Goal: Download file/media

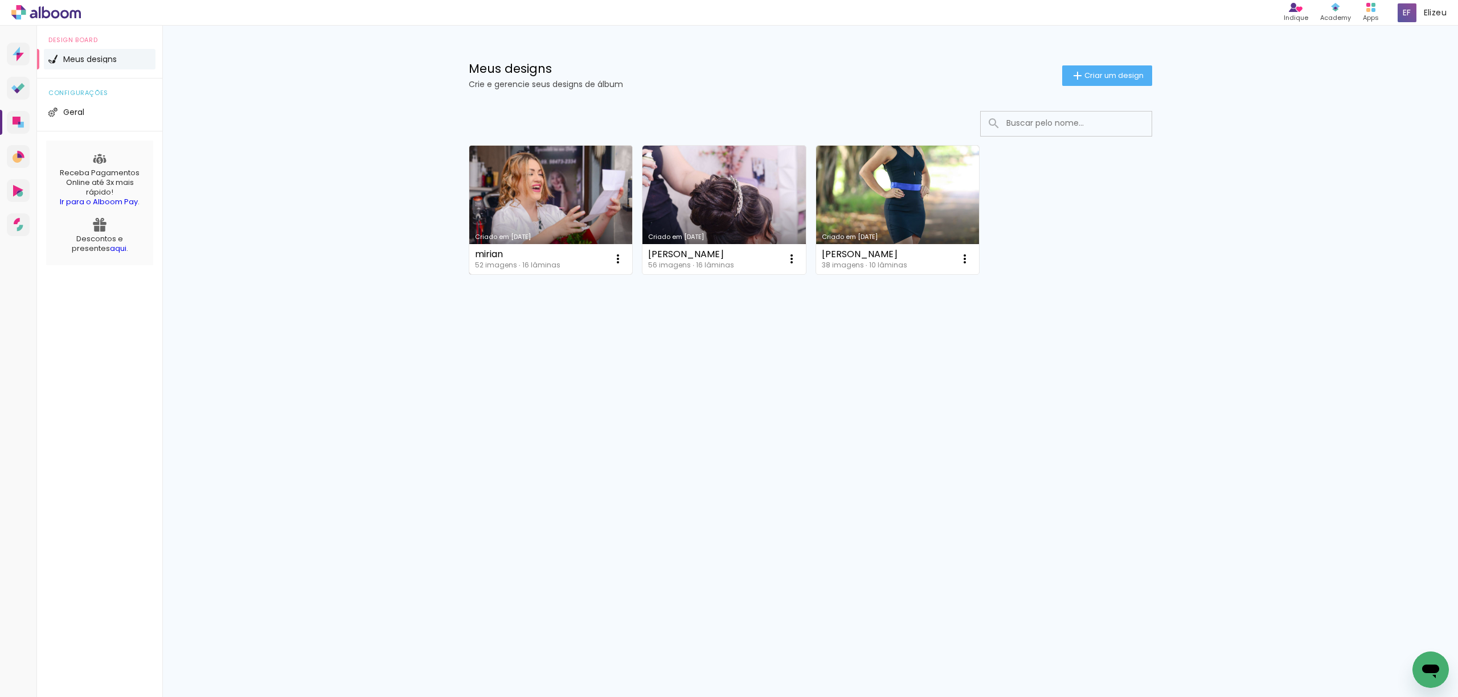
click at [517, 237] on div "Criado em [DATE]" at bounding box center [551, 237] width 152 height 6
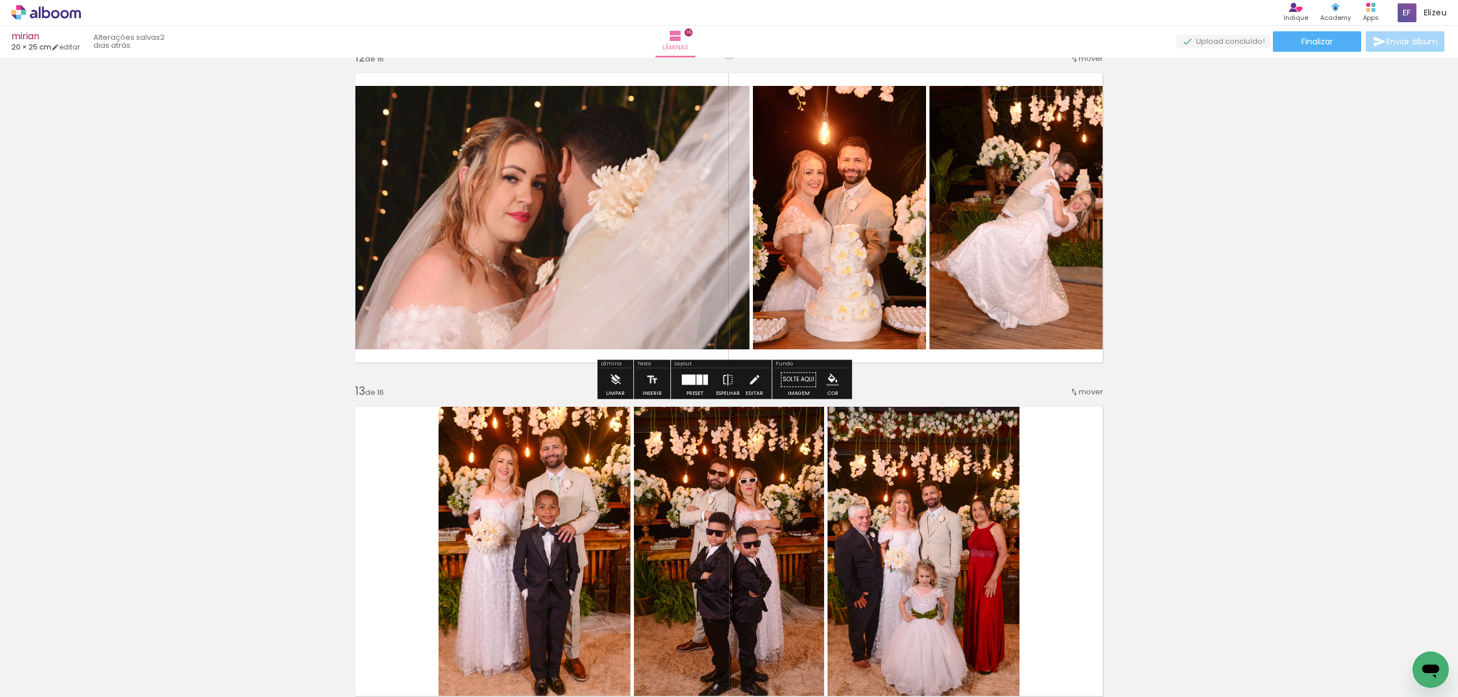
scroll to position [3720, 0]
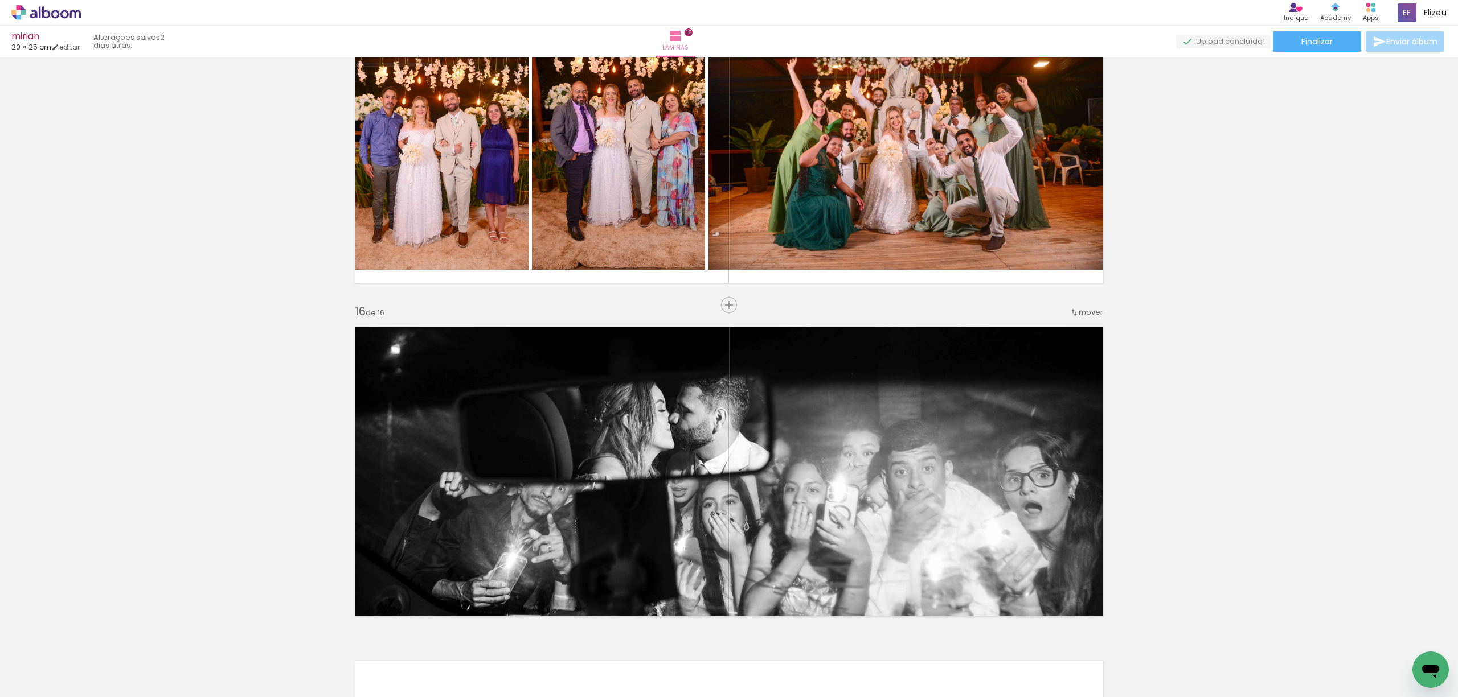
scroll to position [4768, 0]
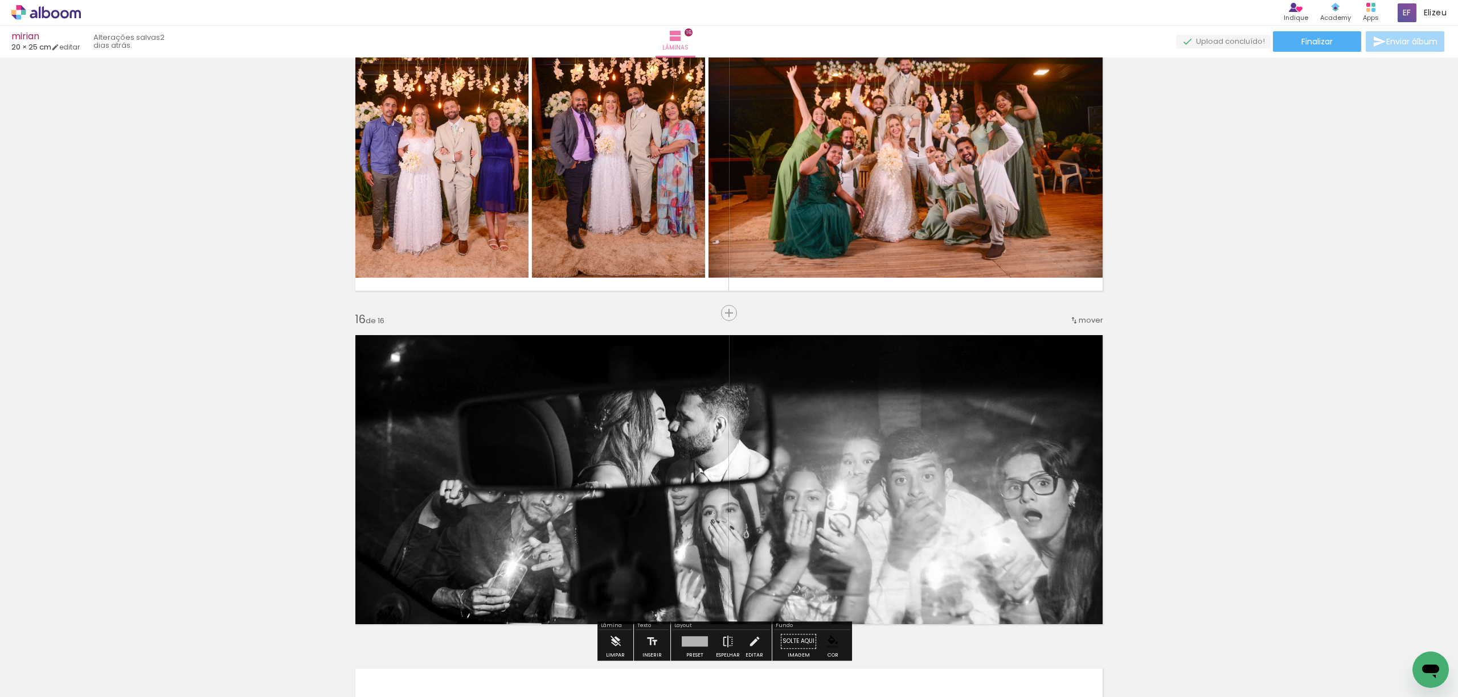
drag, startPoint x: 927, startPoint y: 534, endPoint x: 949, endPoint y: 518, distance: 27.2
click at [927, 534] on quentale-layouter at bounding box center [728, 479] width 763 height 305
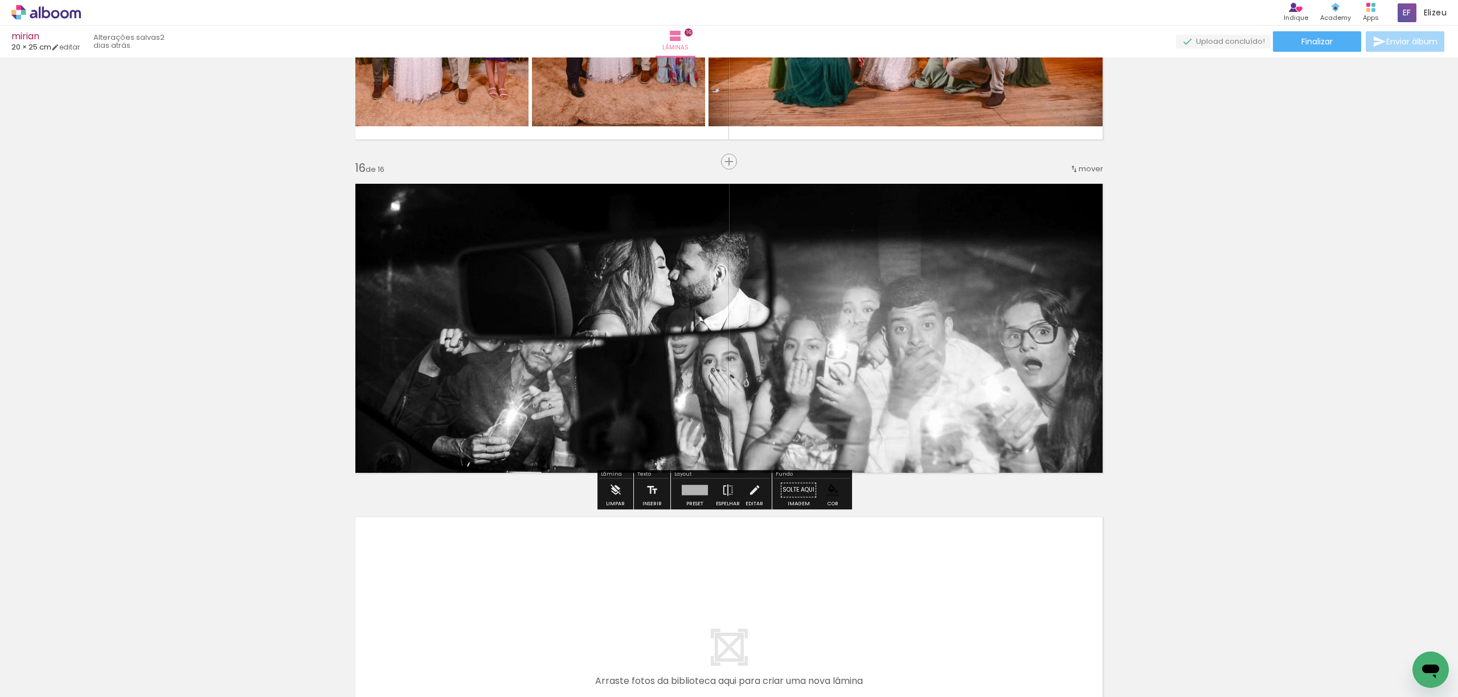
scroll to position [4920, 0]
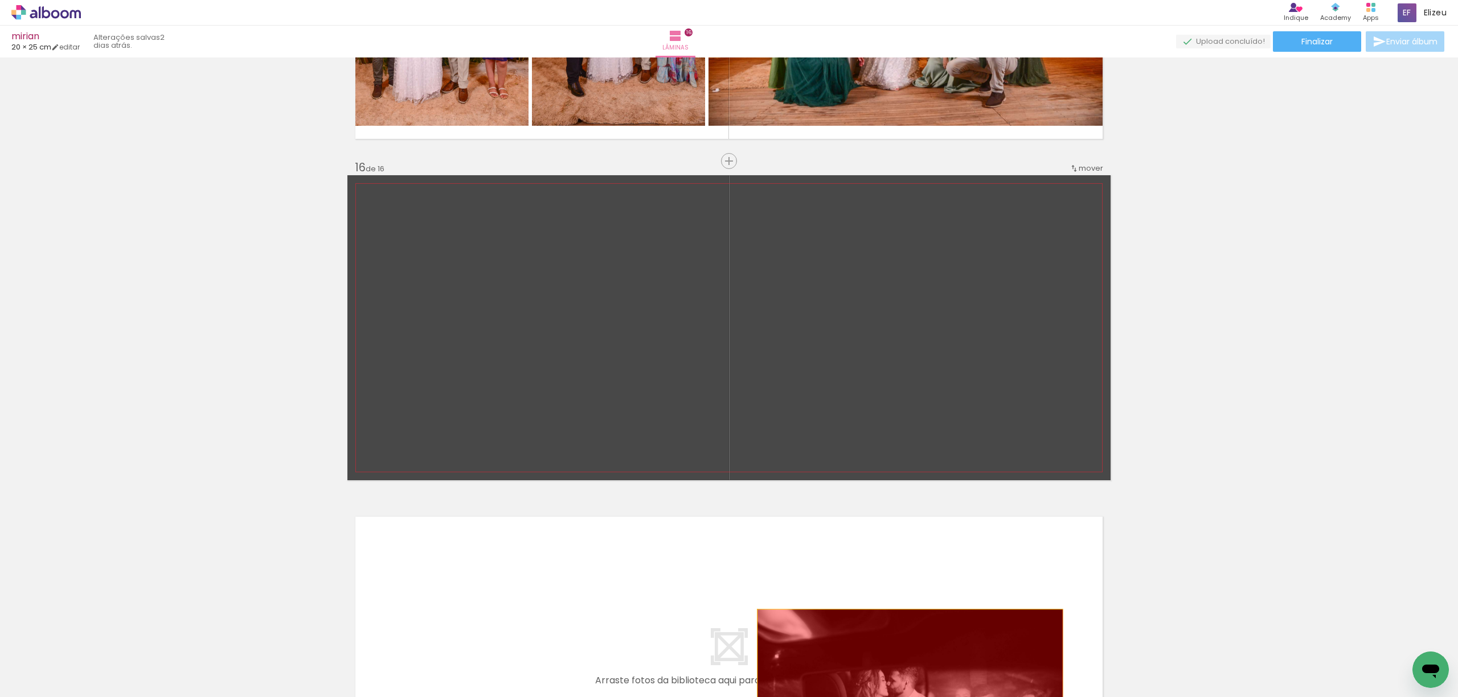
drag, startPoint x: 815, startPoint y: 368, endPoint x: 904, endPoint y: 671, distance: 315.6
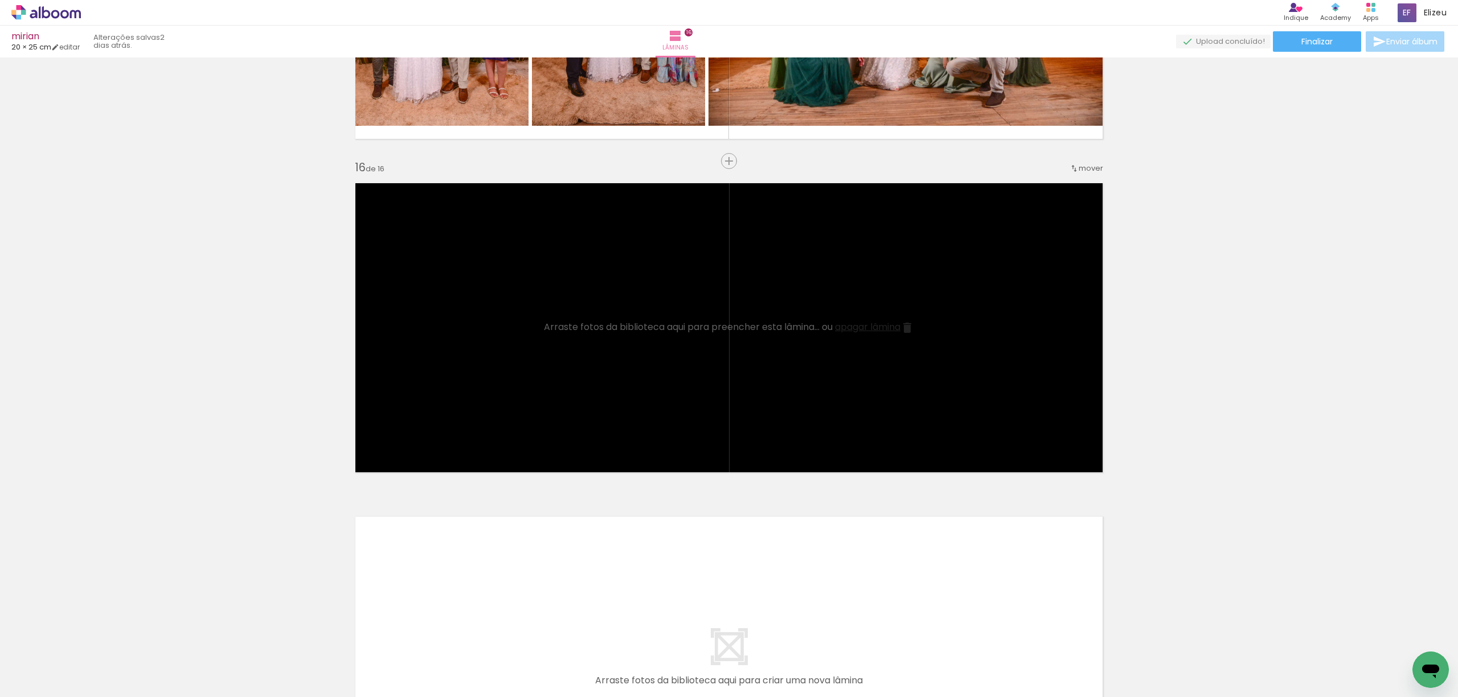
click at [907, 329] on iron-icon at bounding box center [907, 328] width 14 height 14
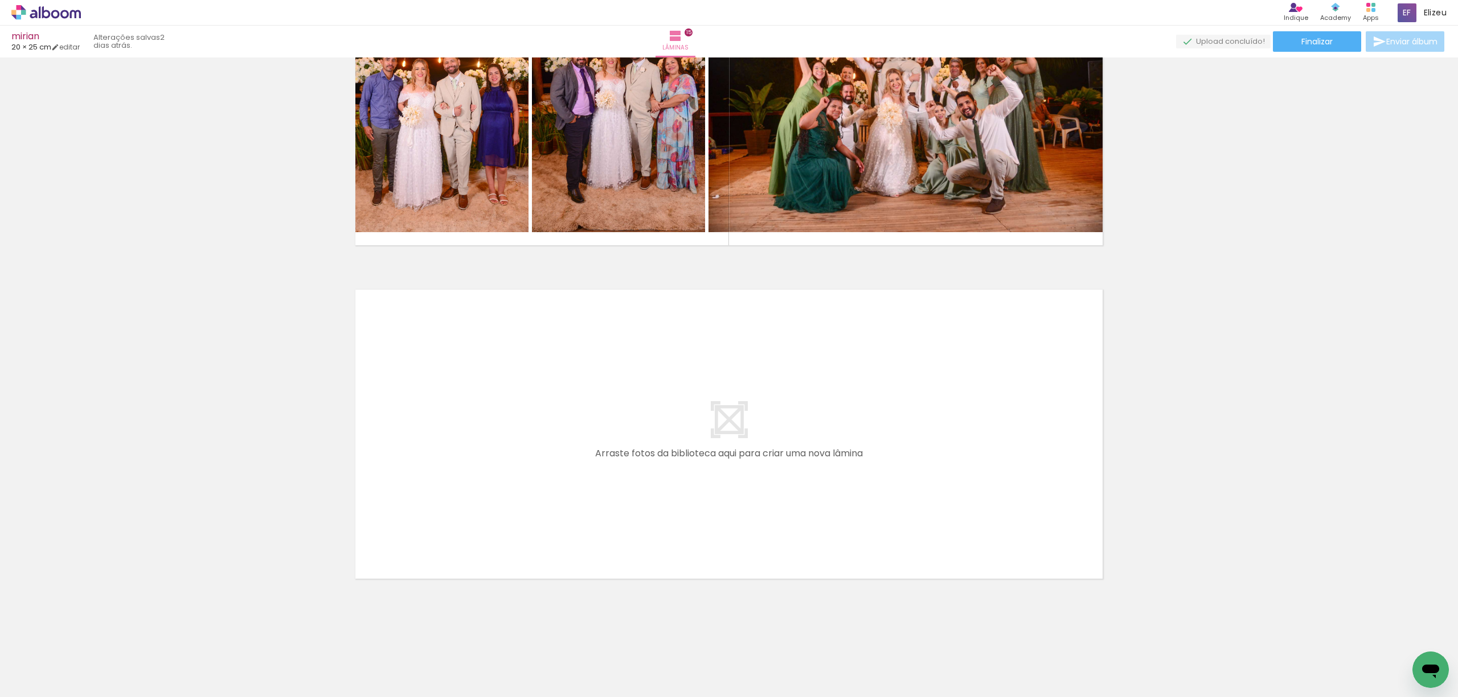
click at [0, 0] on quentale-layouter at bounding box center [0, 0] width 0 height 0
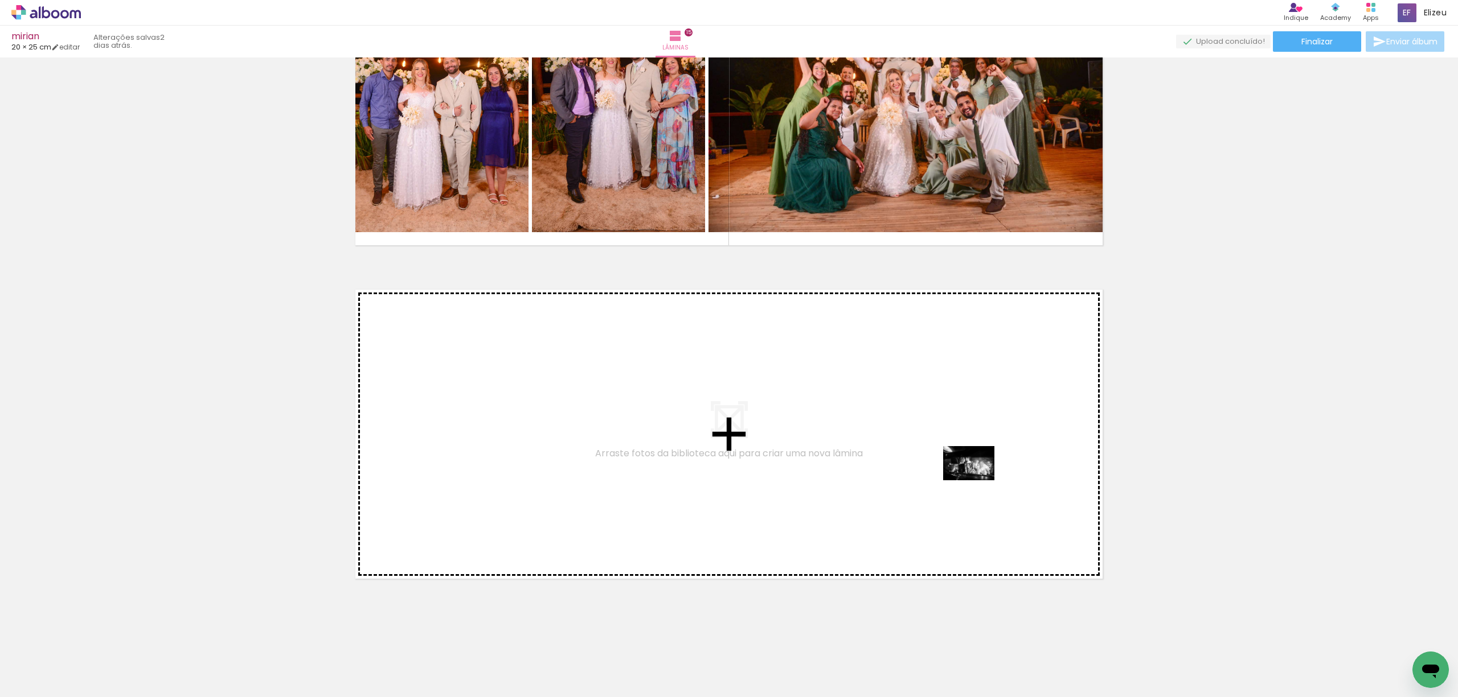
drag, startPoint x: 1274, startPoint y: 666, endPoint x: 977, endPoint y: 481, distance: 350.4
click at [977, 481] on quentale-workspace at bounding box center [729, 348] width 1458 height 697
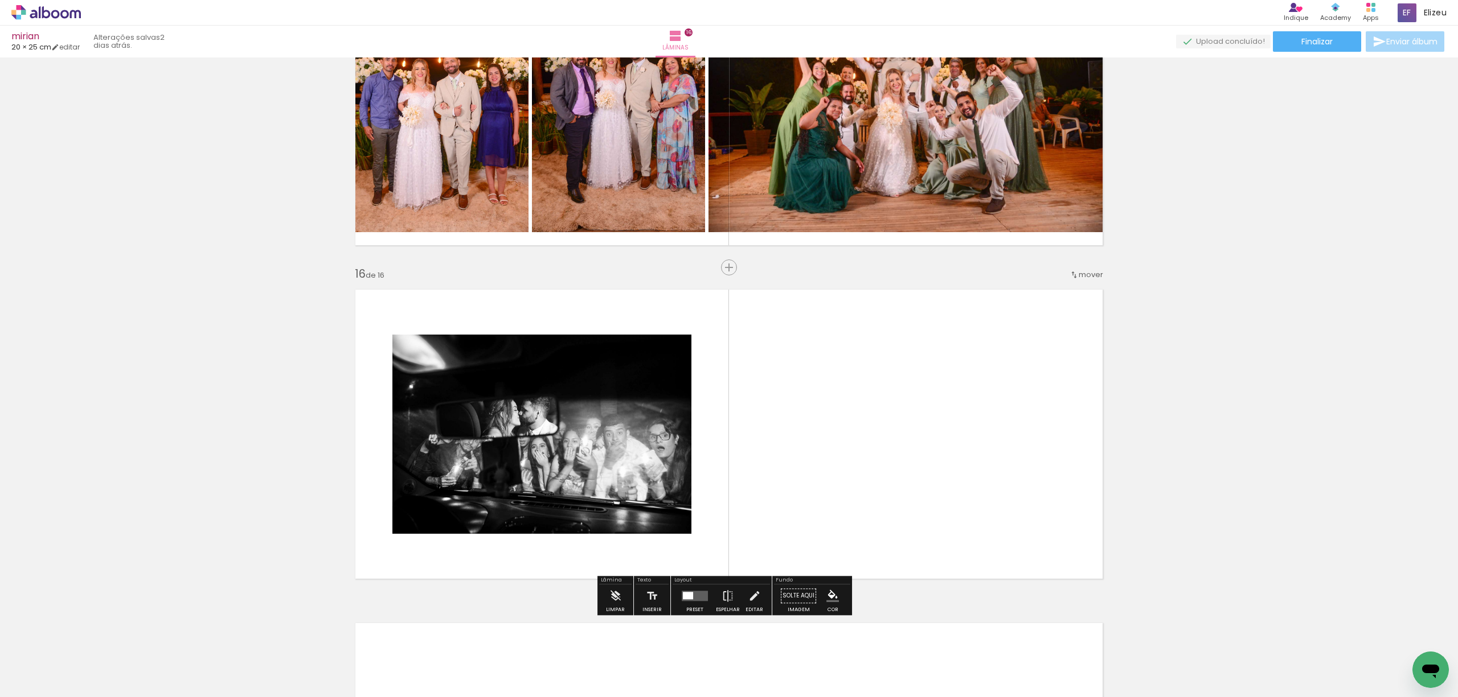
scroll to position [4906, 0]
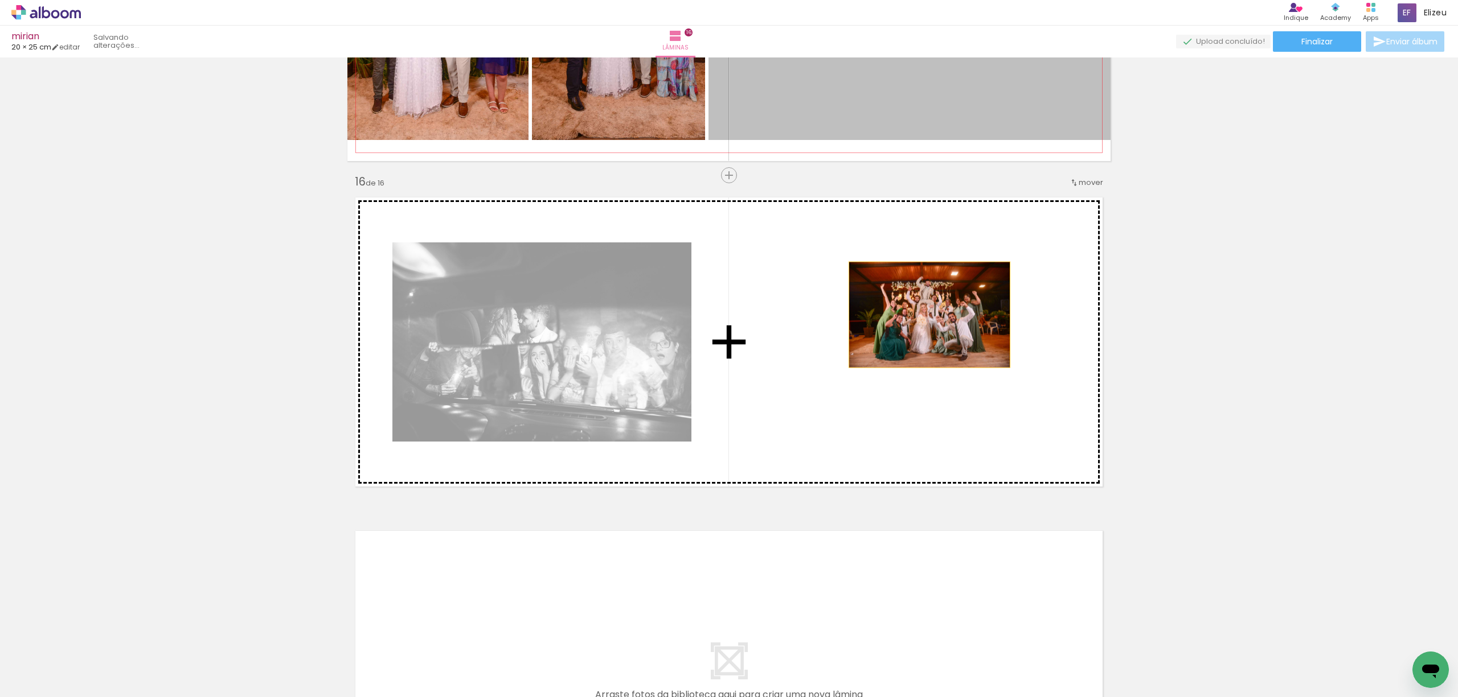
drag, startPoint x: 935, startPoint y: 100, endPoint x: 923, endPoint y: 315, distance: 214.9
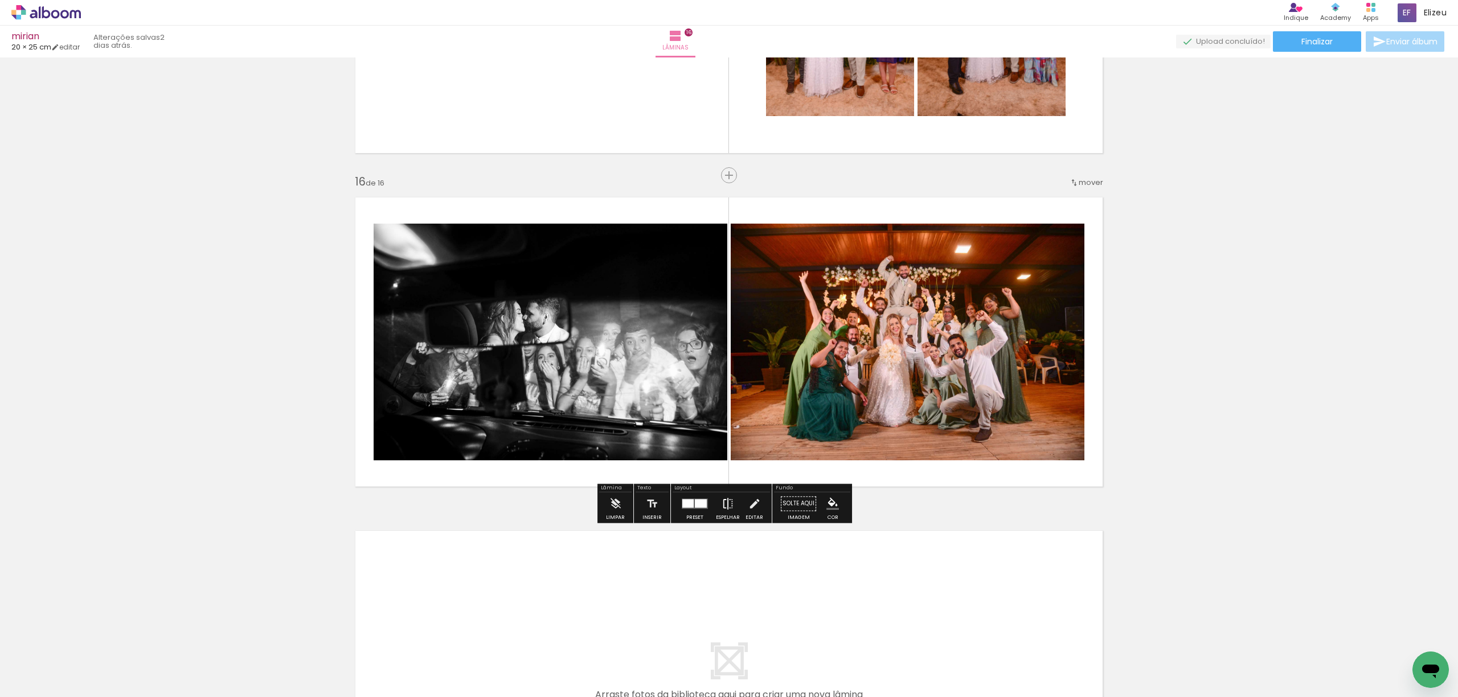
click at [724, 513] on iron-icon at bounding box center [727, 503] width 13 height 23
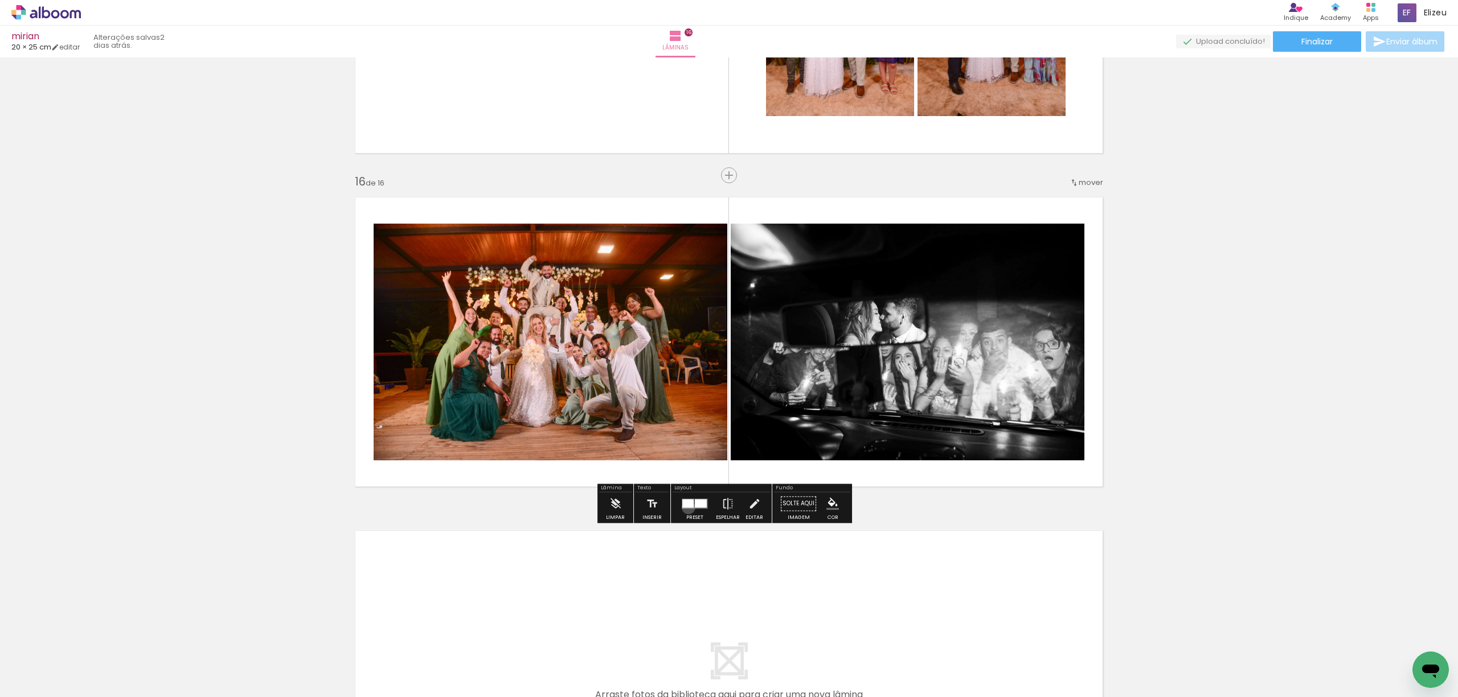
click at [685, 508] on div at bounding box center [687, 503] width 11 height 9
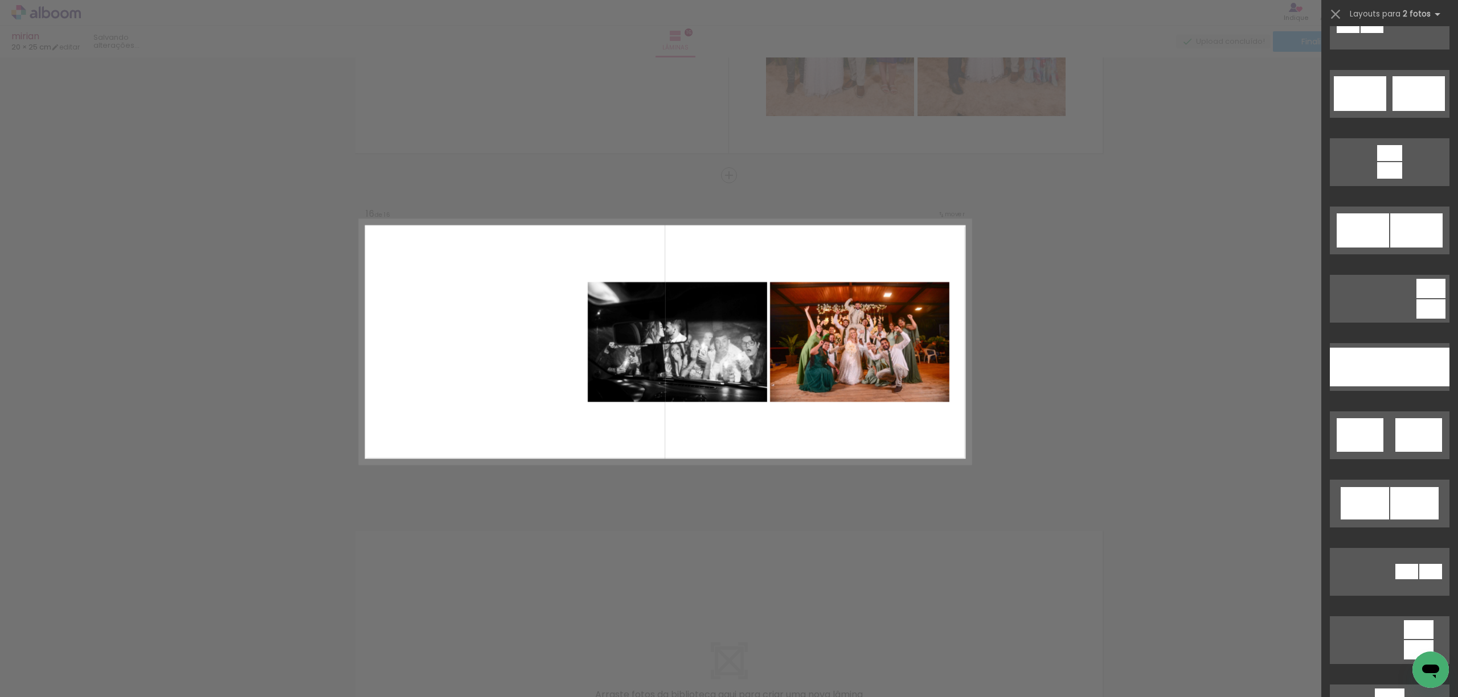
scroll to position [455, 0]
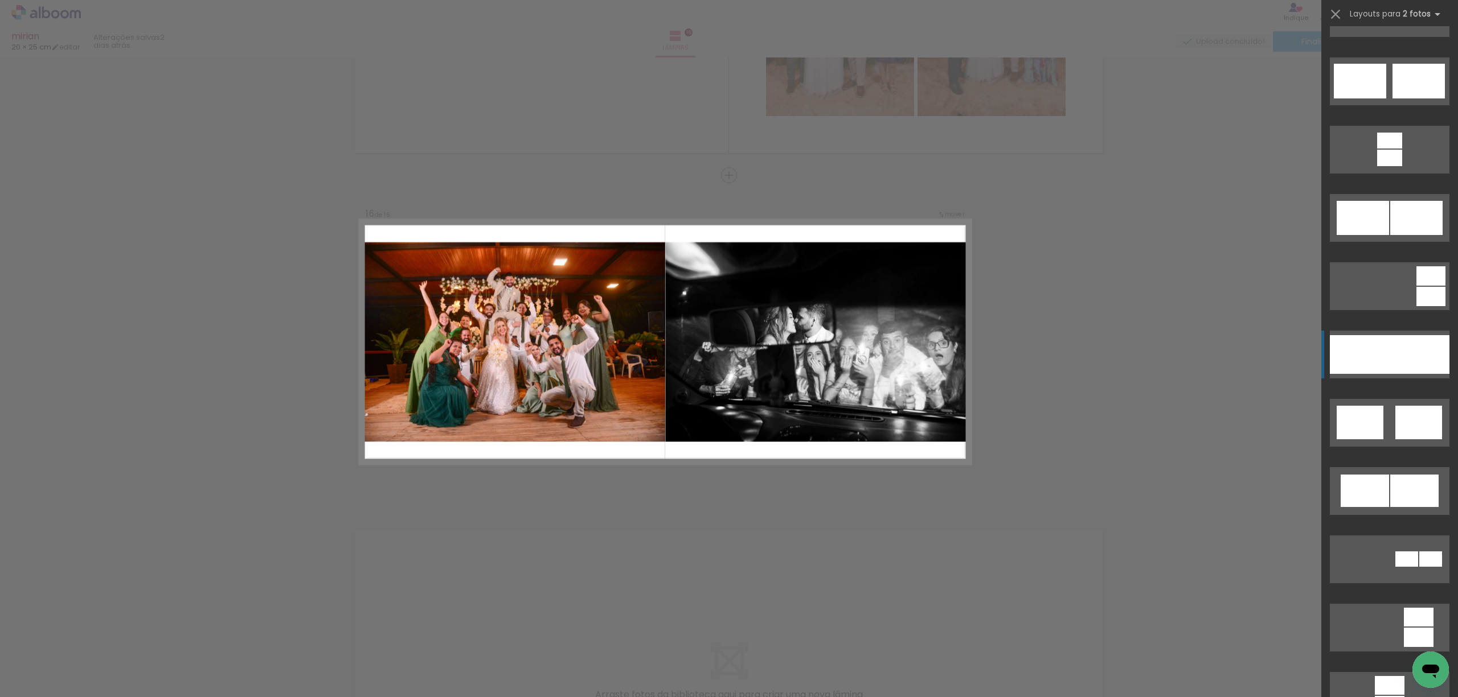
click at [1346, 364] on div at bounding box center [1359, 354] width 60 height 39
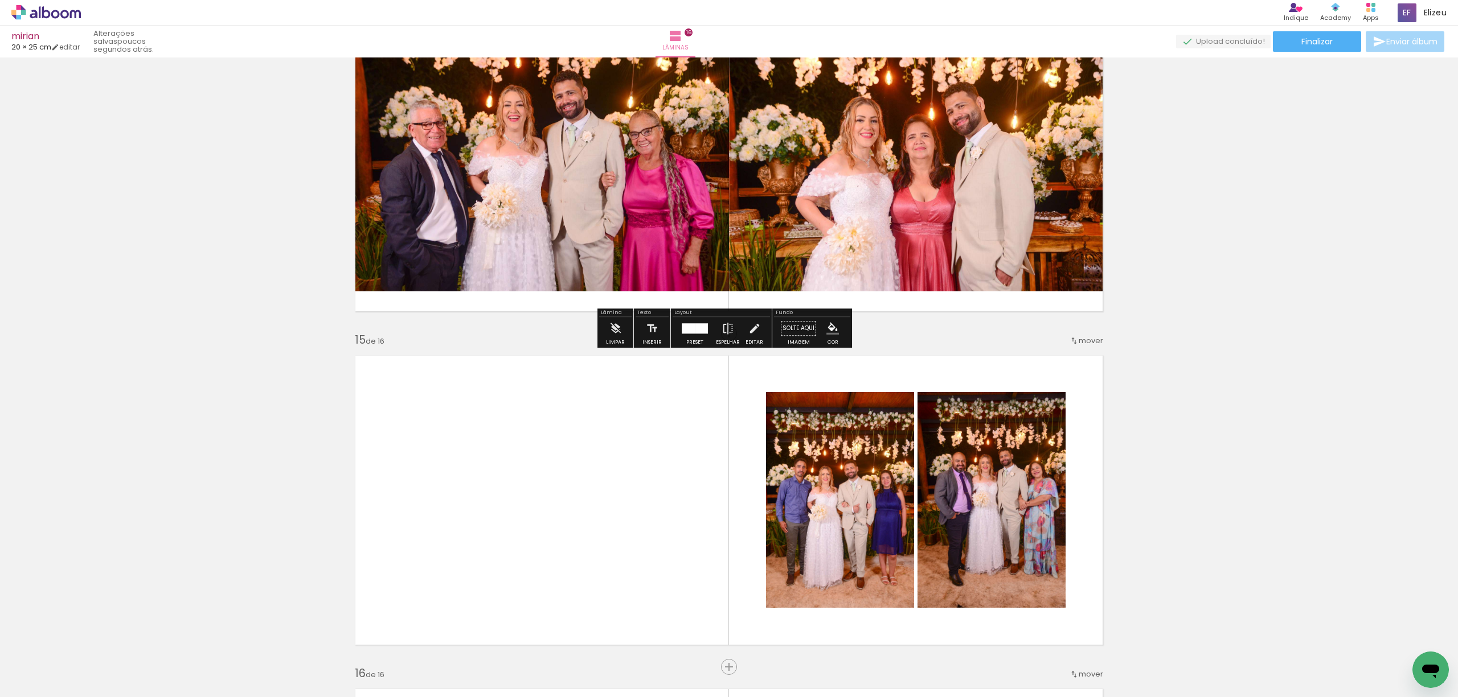
scroll to position [4450, 0]
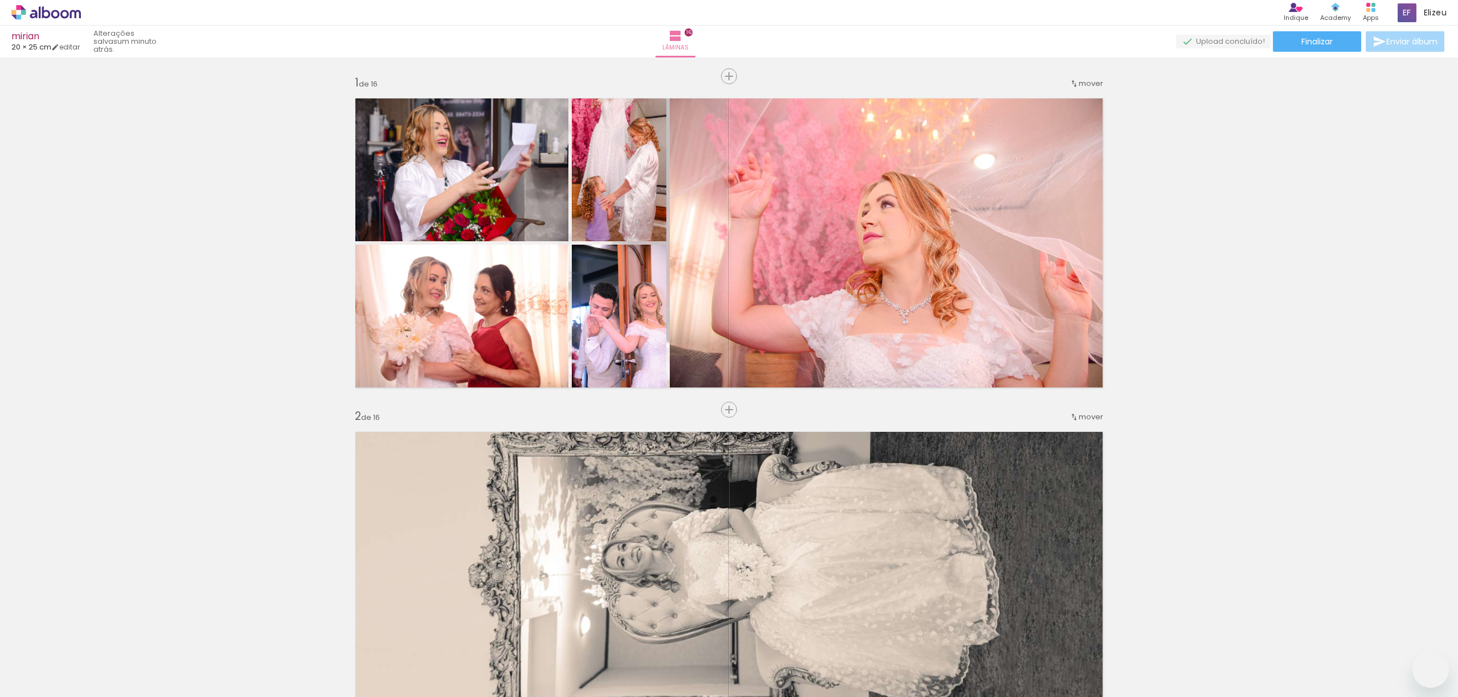
click at [0, 0] on slot at bounding box center [0, 0] width 0 height 0
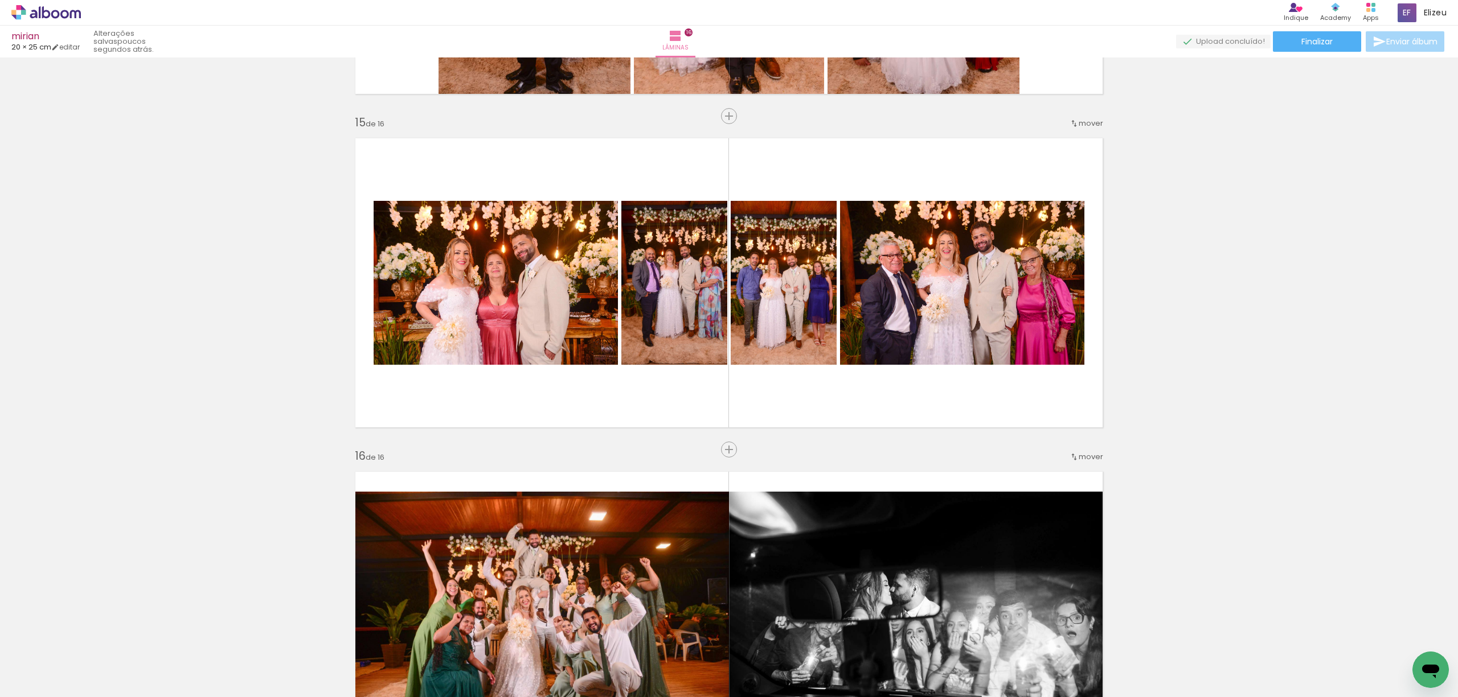
scroll to position [4631, 0]
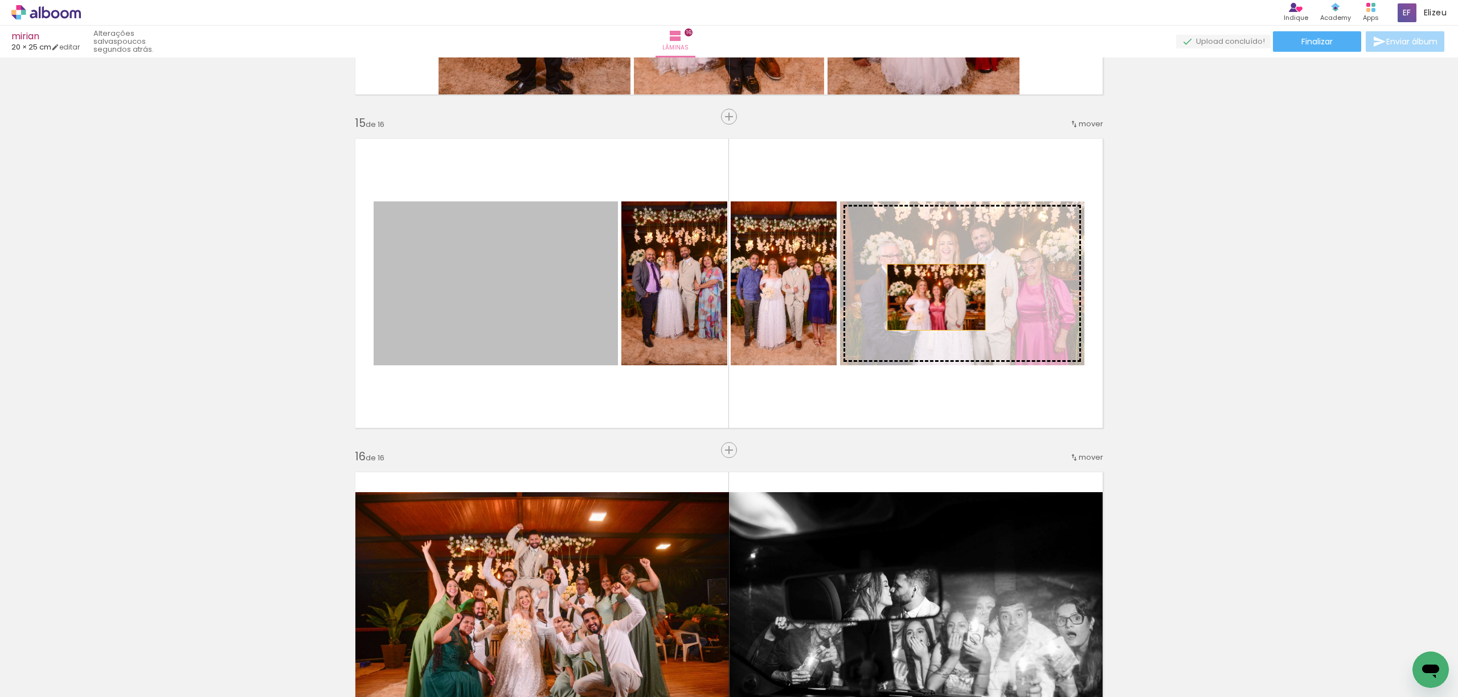
drag, startPoint x: 526, startPoint y: 294, endPoint x: 930, endPoint y: 297, distance: 404.3
click at [0, 0] on slot at bounding box center [0, 0] width 0 height 0
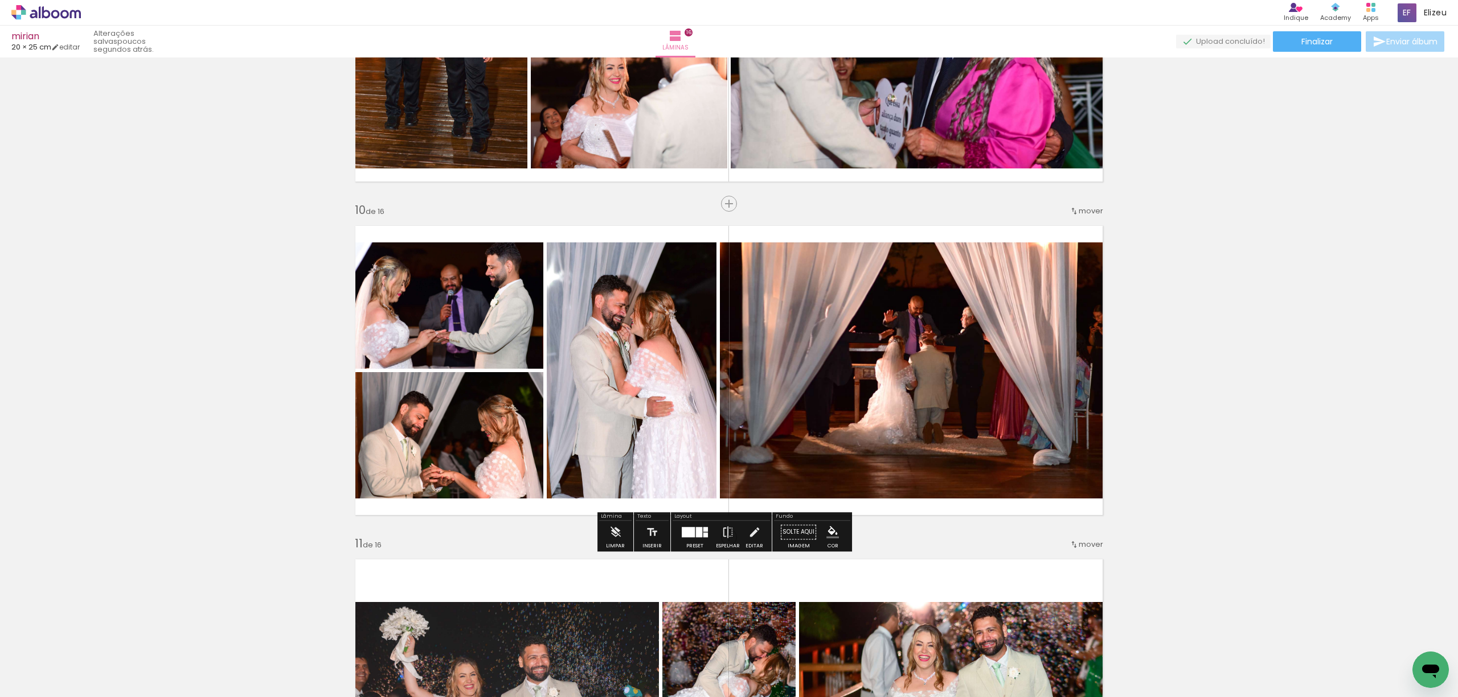
scroll to position [2794, 0]
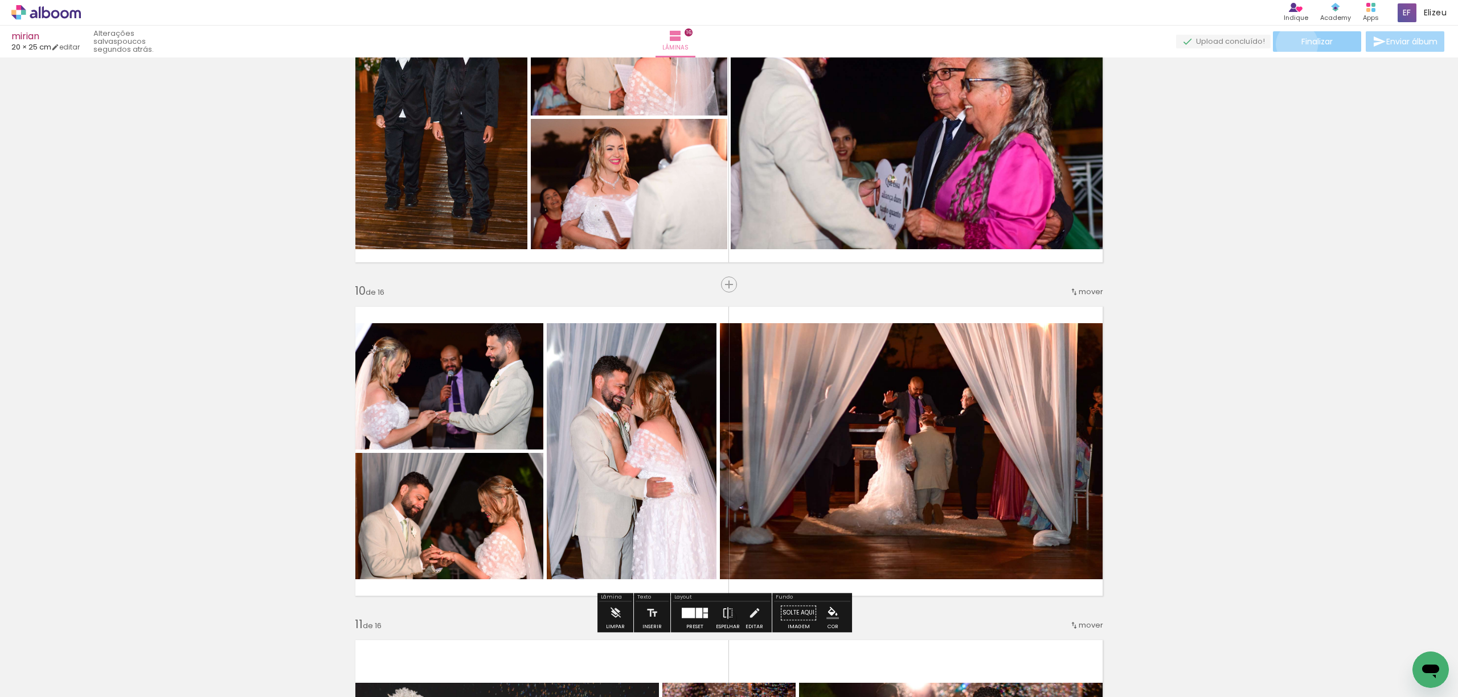
click at [1294, 43] on paper-button "Finalizar" at bounding box center [1316, 41] width 88 height 20
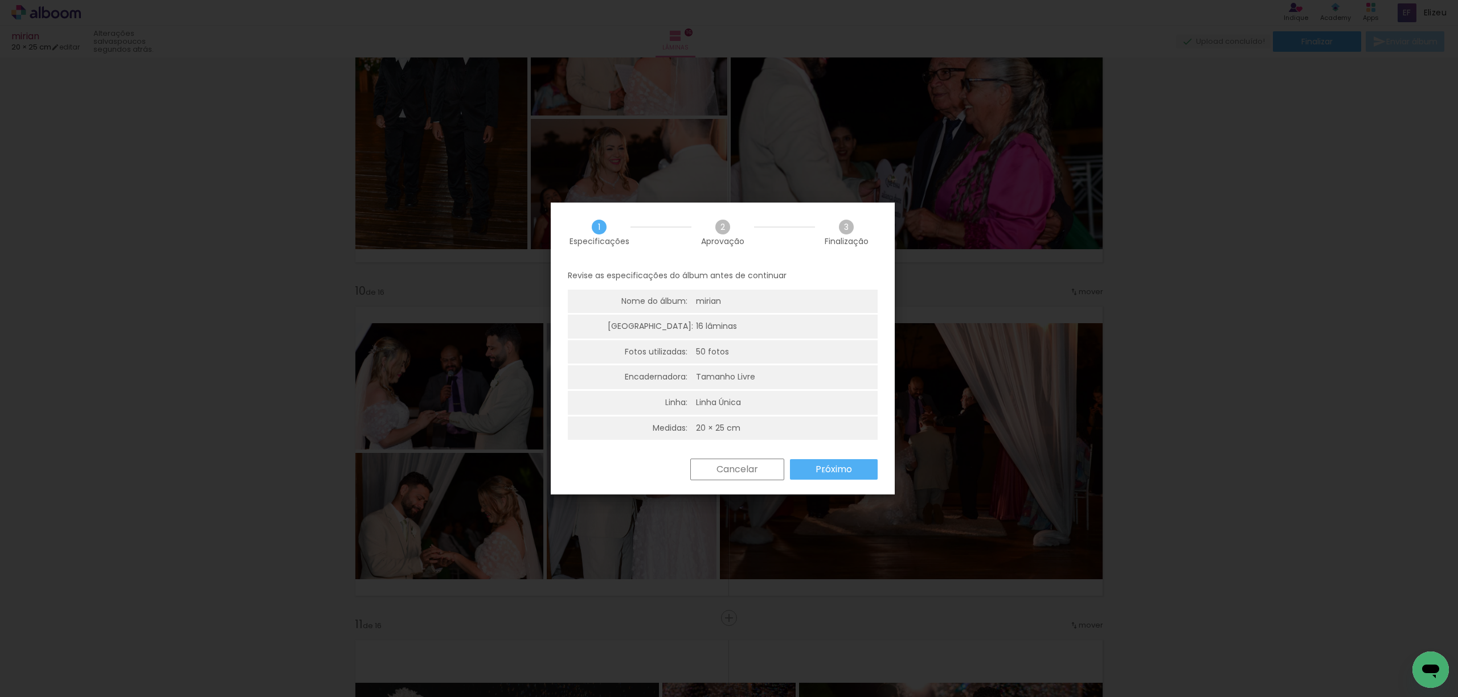
click at [0, 0] on slot "Próximo" at bounding box center [0, 0] width 0 height 0
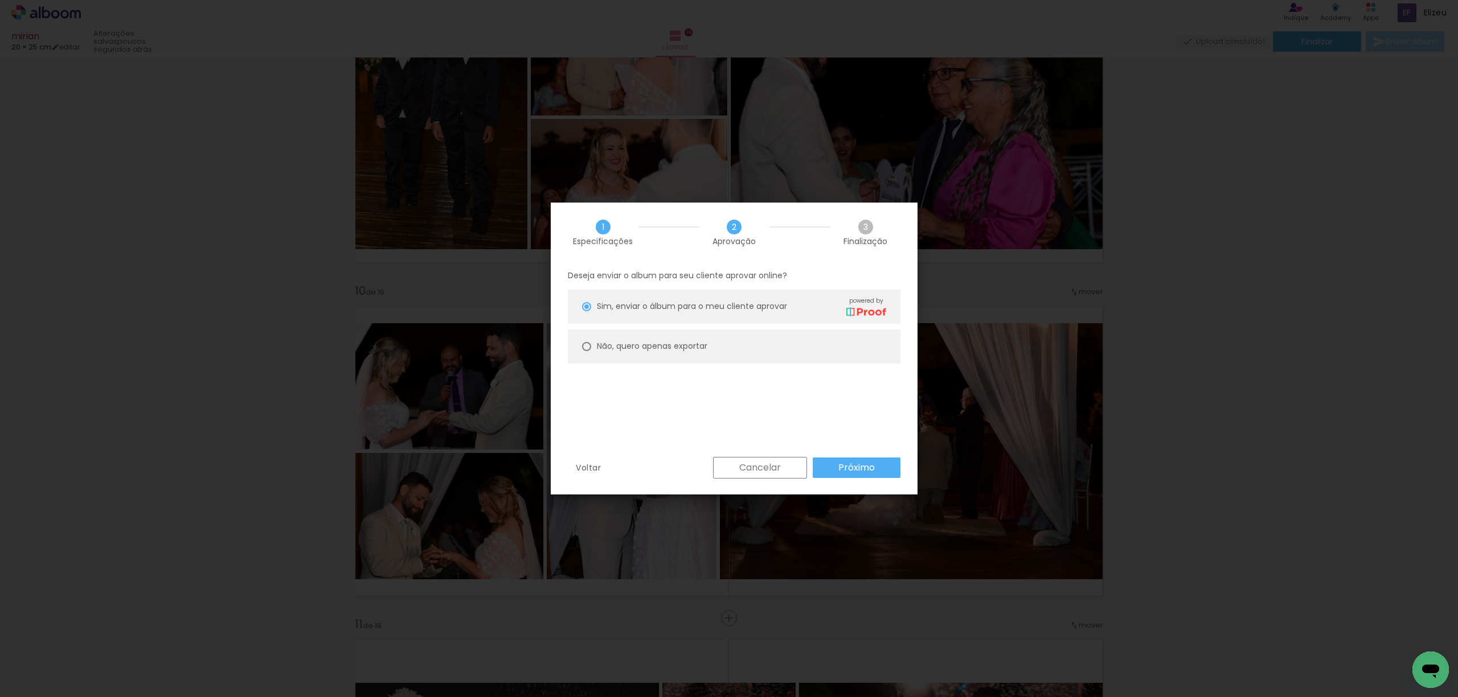
click at [588, 343] on div at bounding box center [586, 346] width 9 height 9
type paper-radio-button "on"
click at [0, 0] on slot "Próximo" at bounding box center [0, 0] width 0 height 0
type input "Alta, 300 DPI"
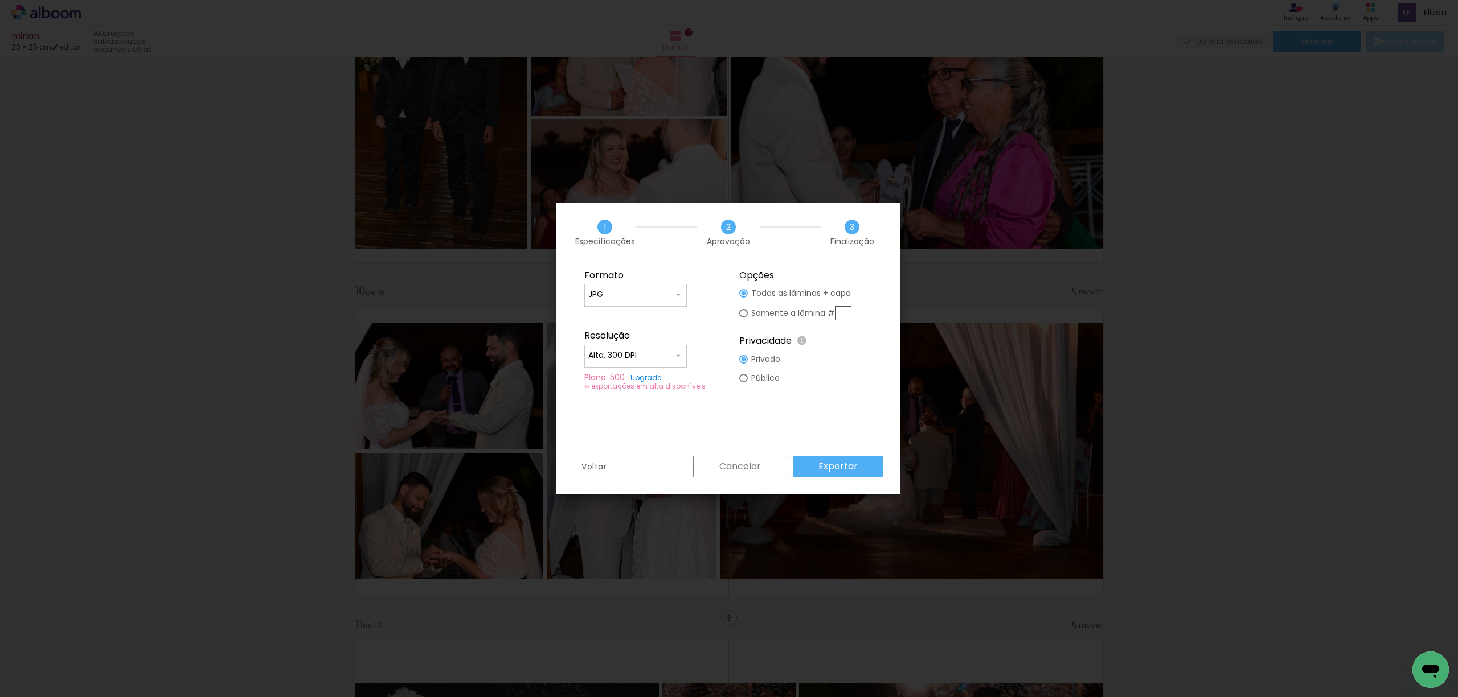
click at [0, 0] on slot "Exportar" at bounding box center [0, 0] width 0 height 0
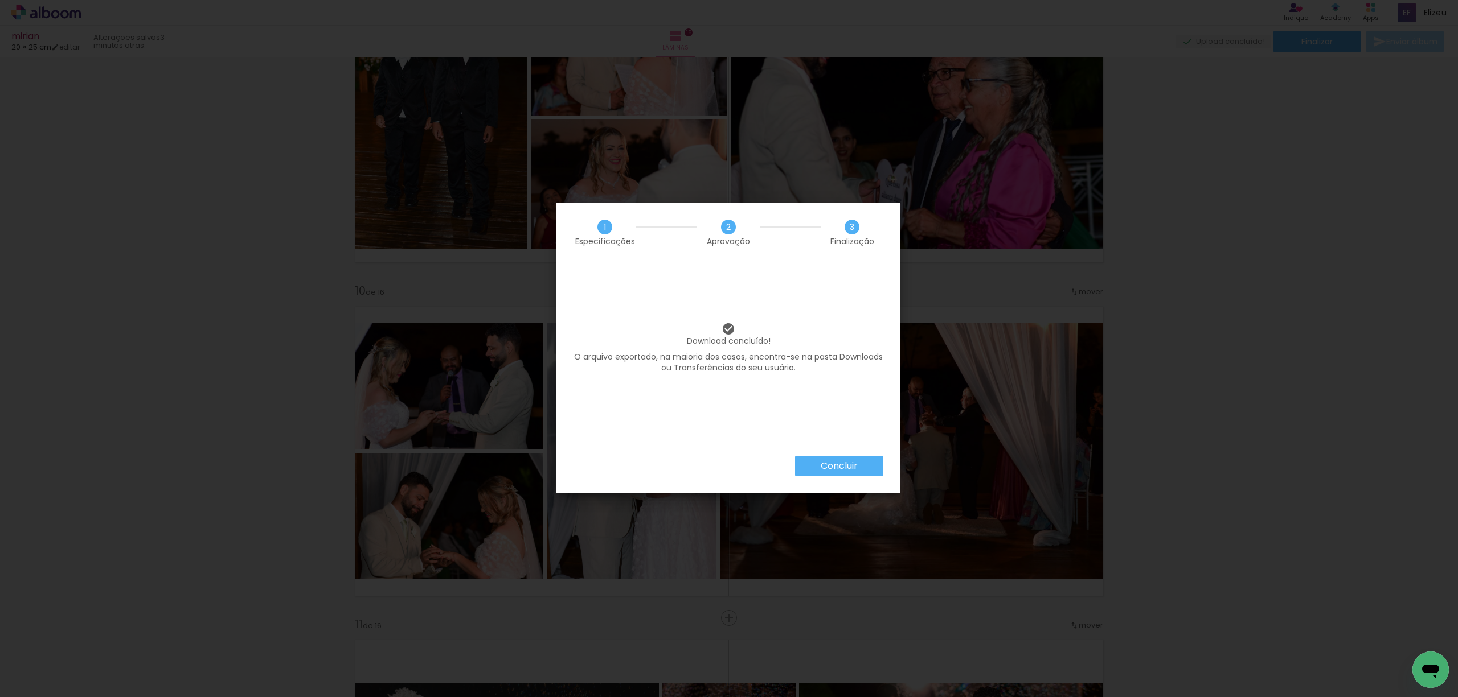
scroll to position [0, 713]
